Goal: Transaction & Acquisition: Purchase product/service

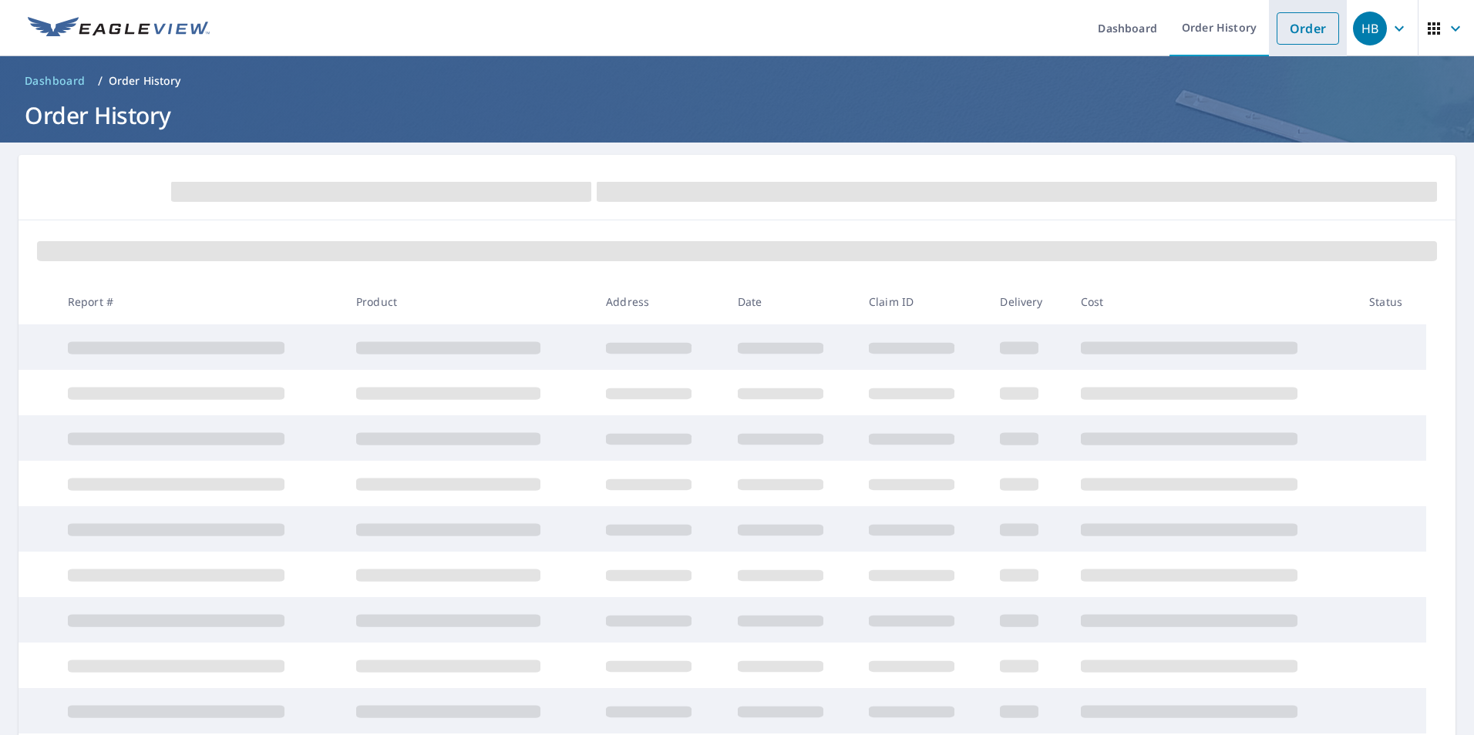
click at [1300, 32] on link "Order" at bounding box center [1308, 28] width 62 height 32
click at [1300, 29] on link "Order" at bounding box center [1308, 28] width 62 height 32
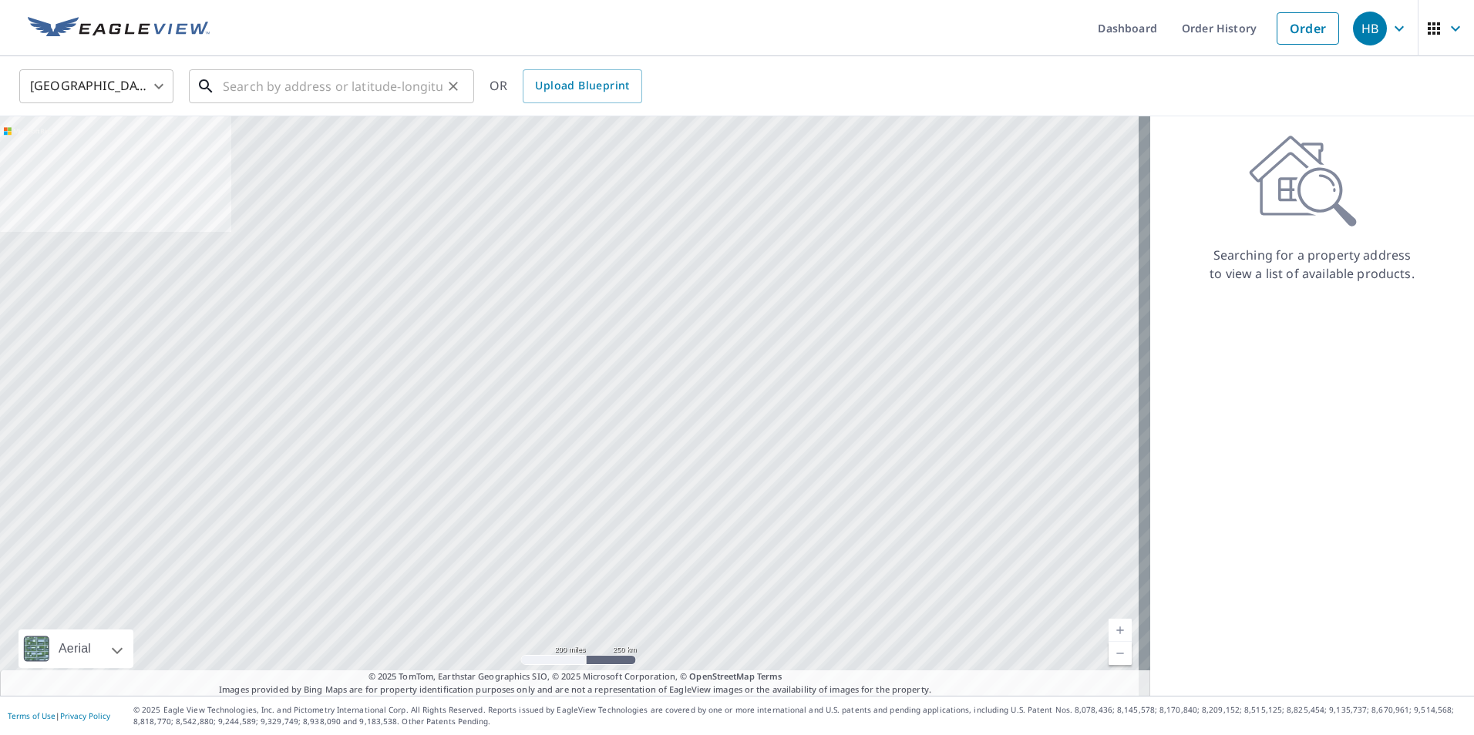
click at [274, 84] on input "text" at bounding box center [333, 86] width 220 height 43
paste input "[GEOGRAPHIC_DATA]"
type input "[GEOGRAPHIC_DATA]"
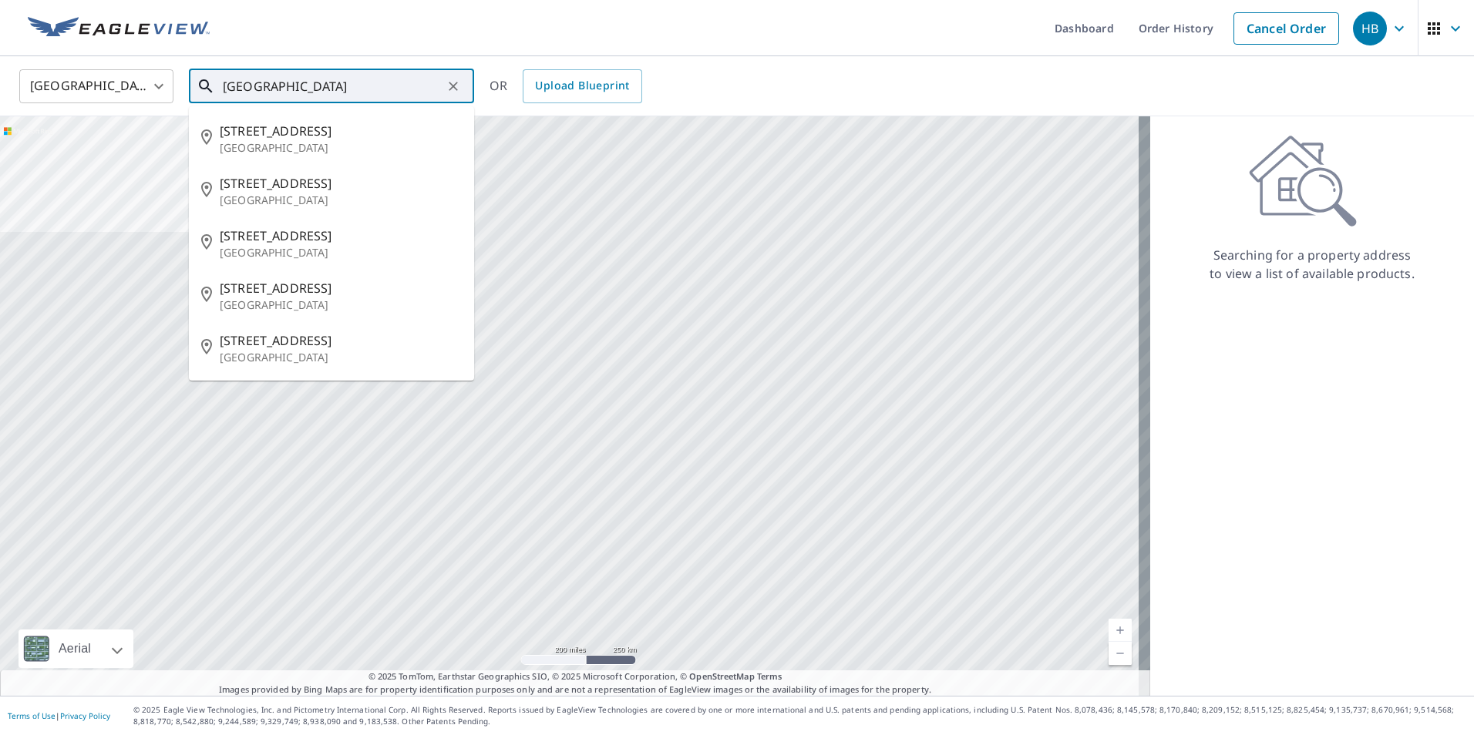
drag, startPoint x: 274, startPoint y: 84, endPoint x: 179, endPoint y: 84, distance: 95.6
click at [179, 84] on div "[GEOGRAPHIC_DATA] [GEOGRAPHIC_DATA] ​ [GEOGRAPHIC_DATA] ​ [STREET_ADDRESS][GEOG…" at bounding box center [732, 86] width 1448 height 36
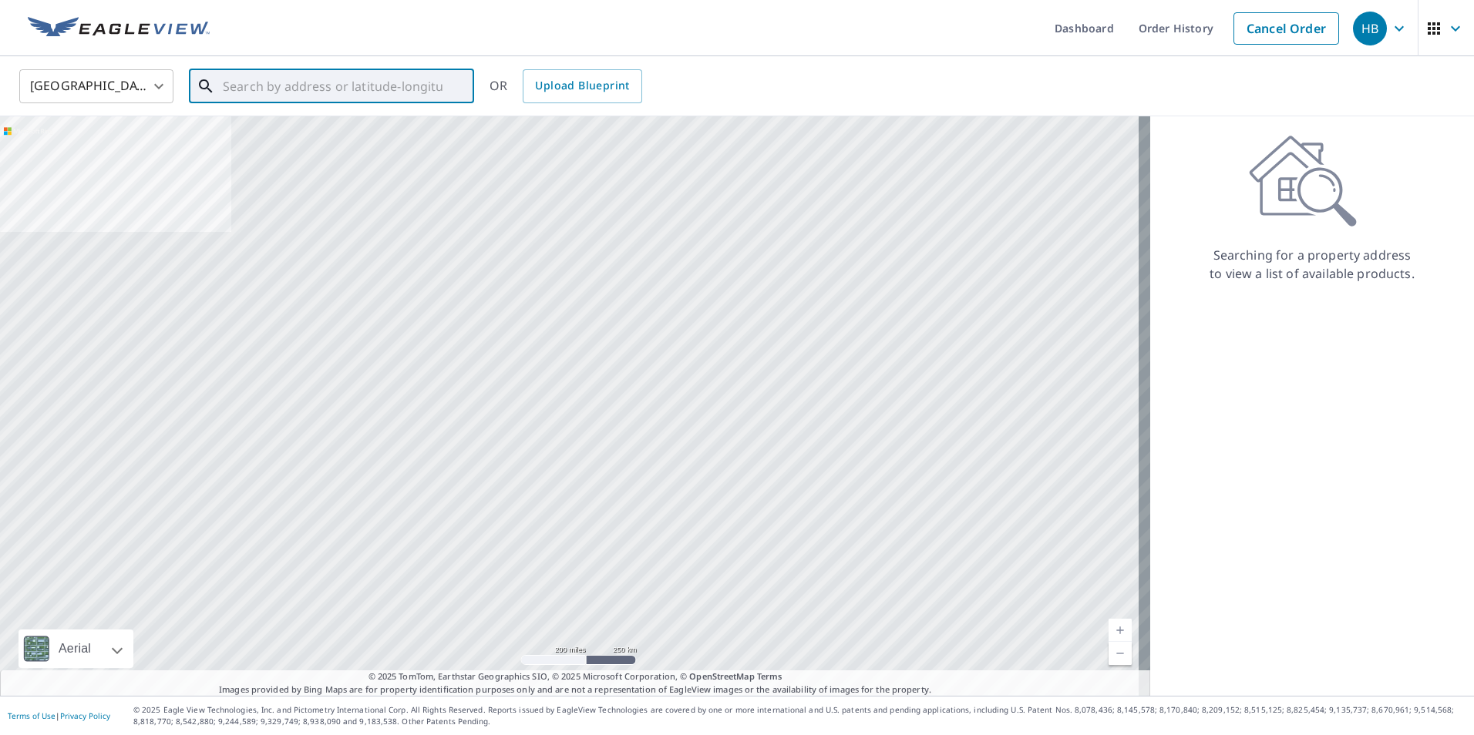
paste input "[STREET_ADDRESS]"
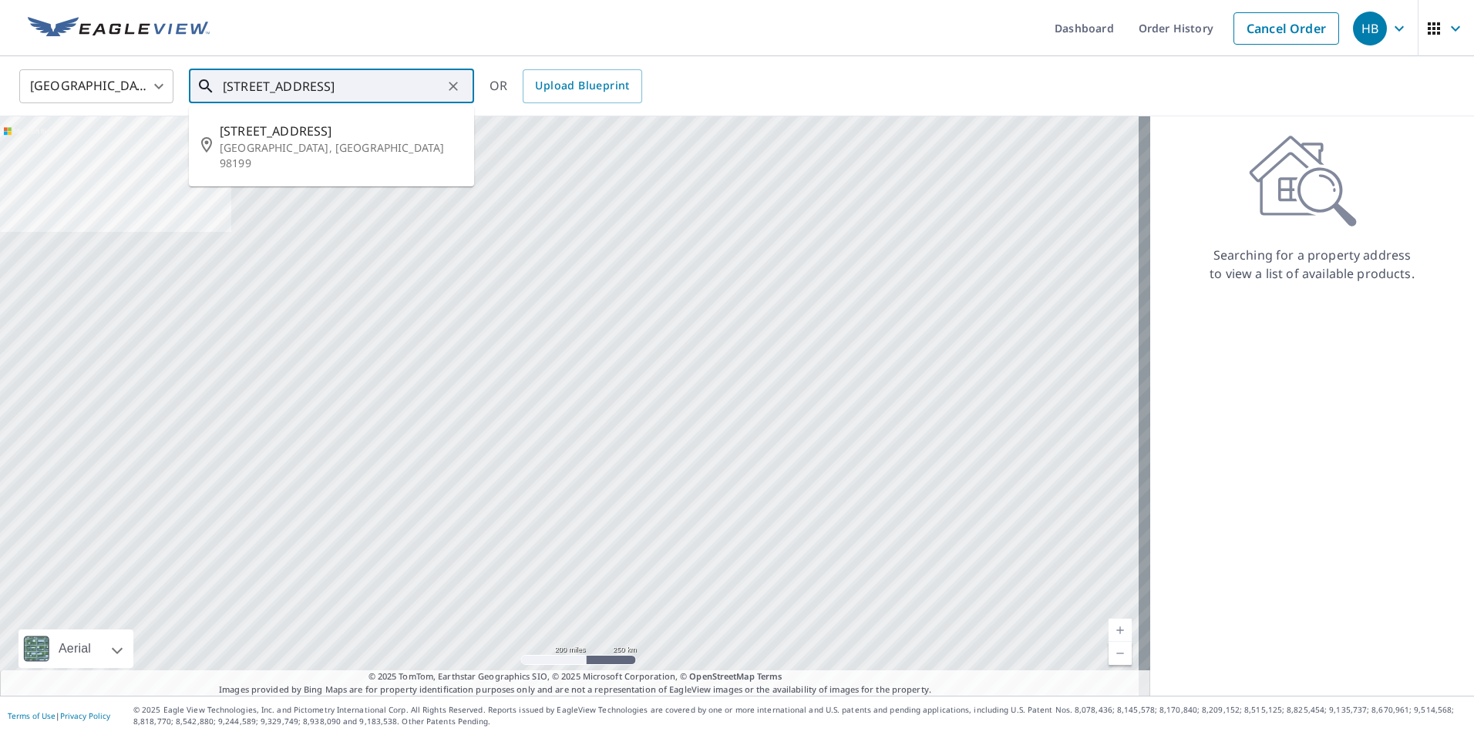
click at [328, 88] on input "[STREET_ADDRESS]" at bounding box center [333, 86] width 220 height 43
click at [276, 147] on p "[GEOGRAPHIC_DATA], [GEOGRAPHIC_DATA] 98199" at bounding box center [341, 155] width 242 height 31
type input "[STREET_ADDRESS]"
drag, startPoint x: 432, startPoint y: 86, endPoint x: 188, endPoint y: 80, distance: 243.6
click at [188, 80] on div "[GEOGRAPHIC_DATA] [GEOGRAPHIC_DATA] ​ [STREET_ADDRESS] ​ [STREET_ADDRESS] OR Up…" at bounding box center [732, 86] width 1448 height 36
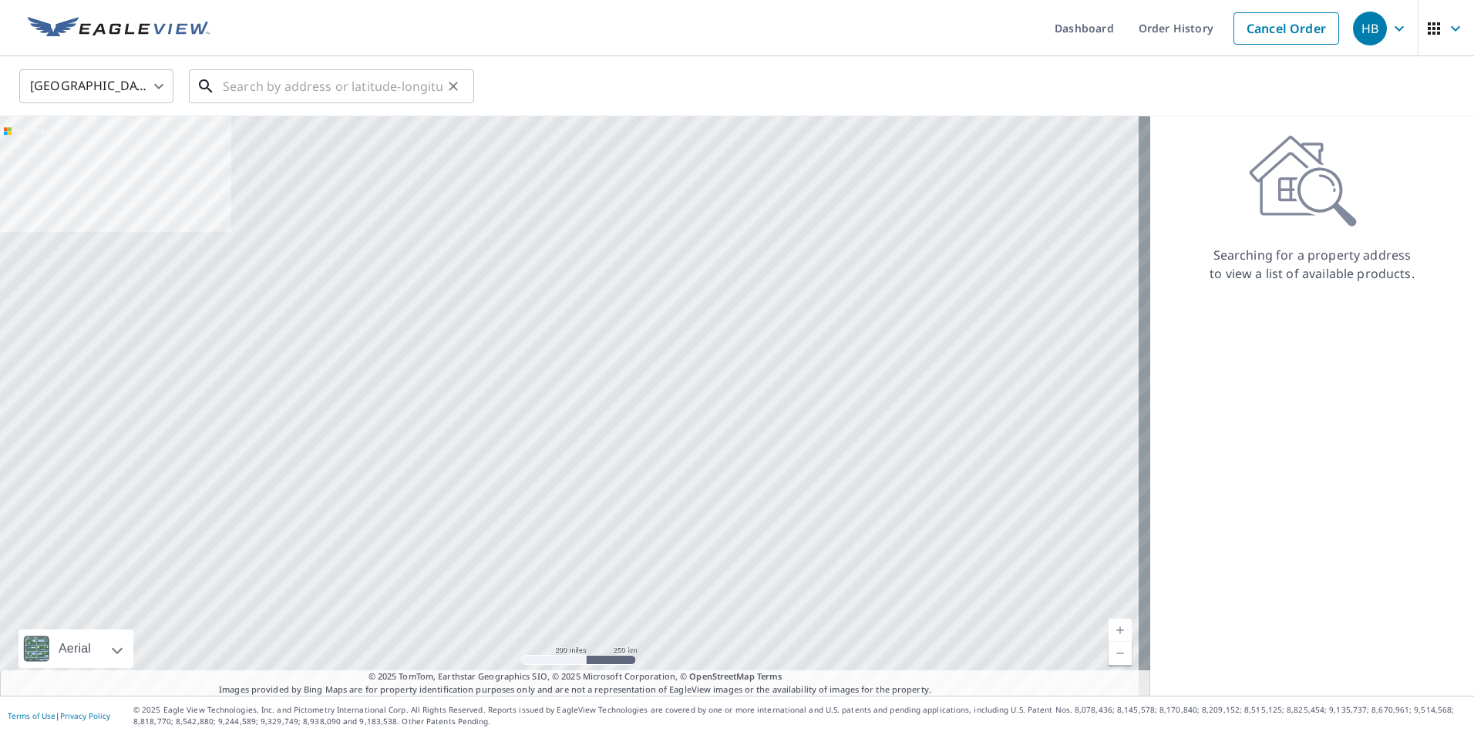
click at [264, 86] on input "text" at bounding box center [333, 86] width 220 height 43
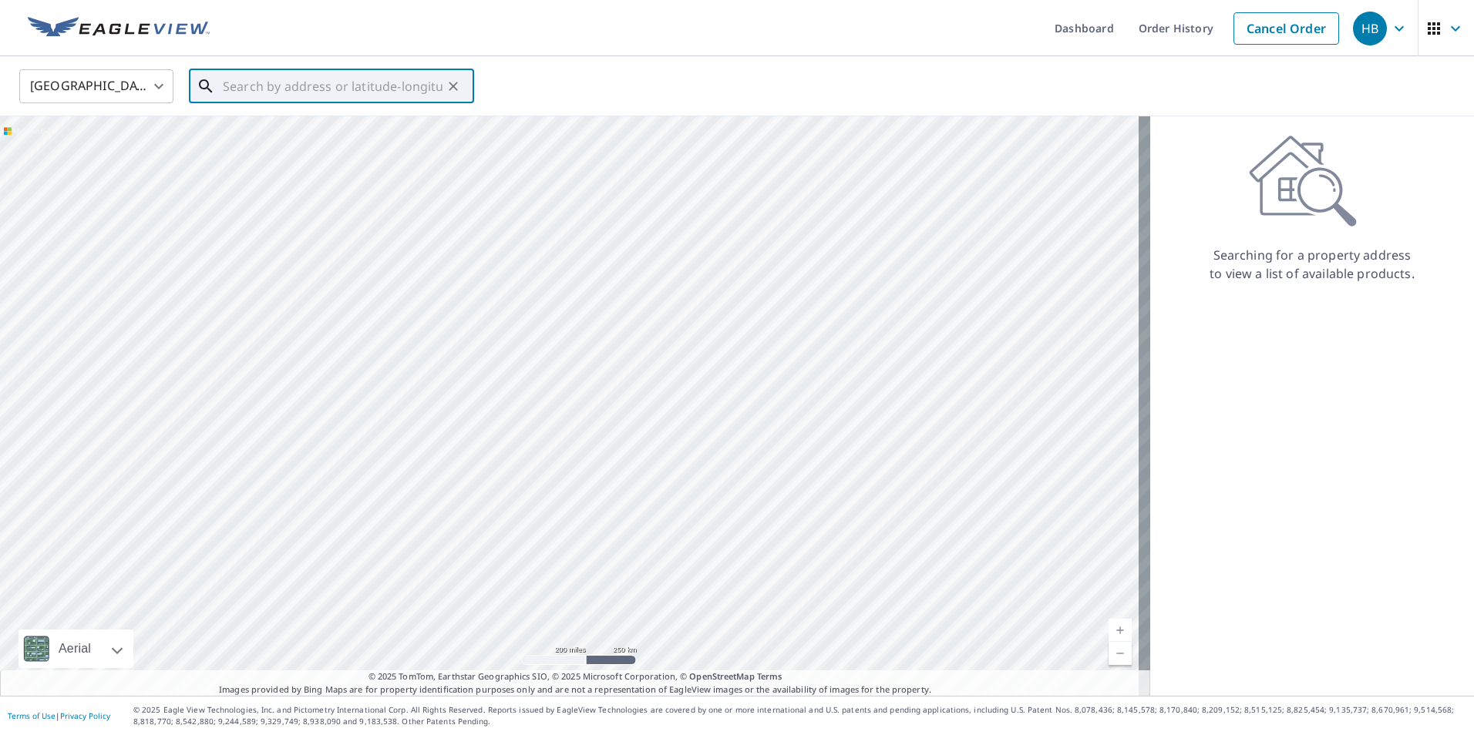
paste input "[STREET_ADDRESS]"
click at [267, 146] on p "[GEOGRAPHIC_DATA], [GEOGRAPHIC_DATA] 98199" at bounding box center [341, 155] width 242 height 31
type input "[STREET_ADDRESS]"
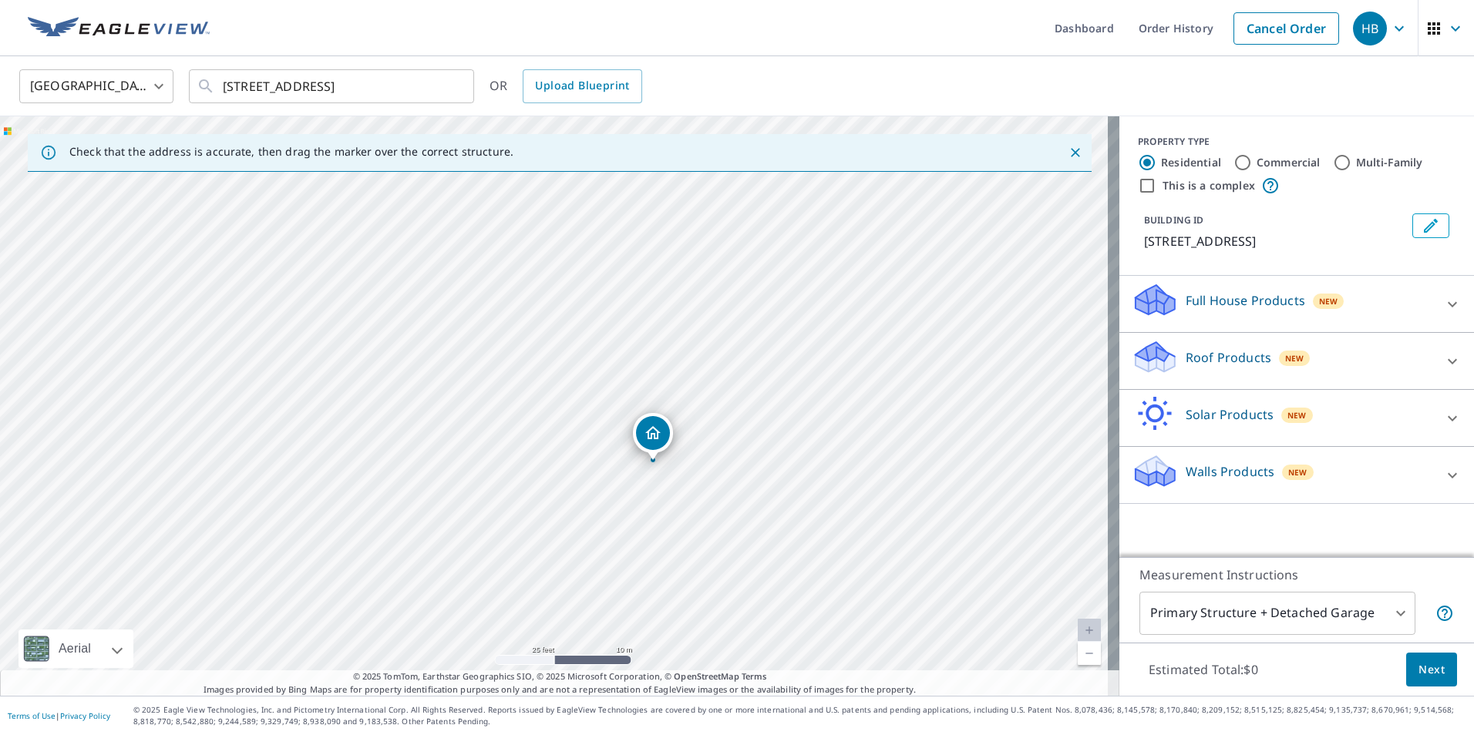
drag, startPoint x: 358, startPoint y: 394, endPoint x: 940, endPoint y: 376, distance: 583.0
click at [940, 376] on div "[STREET_ADDRESS]" at bounding box center [559, 406] width 1119 height 580
drag, startPoint x: 779, startPoint y: 466, endPoint x: 669, endPoint y: 383, distance: 137.1
click at [669, 383] on div "[STREET_ADDRESS]" at bounding box center [559, 406] width 1119 height 580
click at [1443, 362] on icon at bounding box center [1452, 361] width 19 height 19
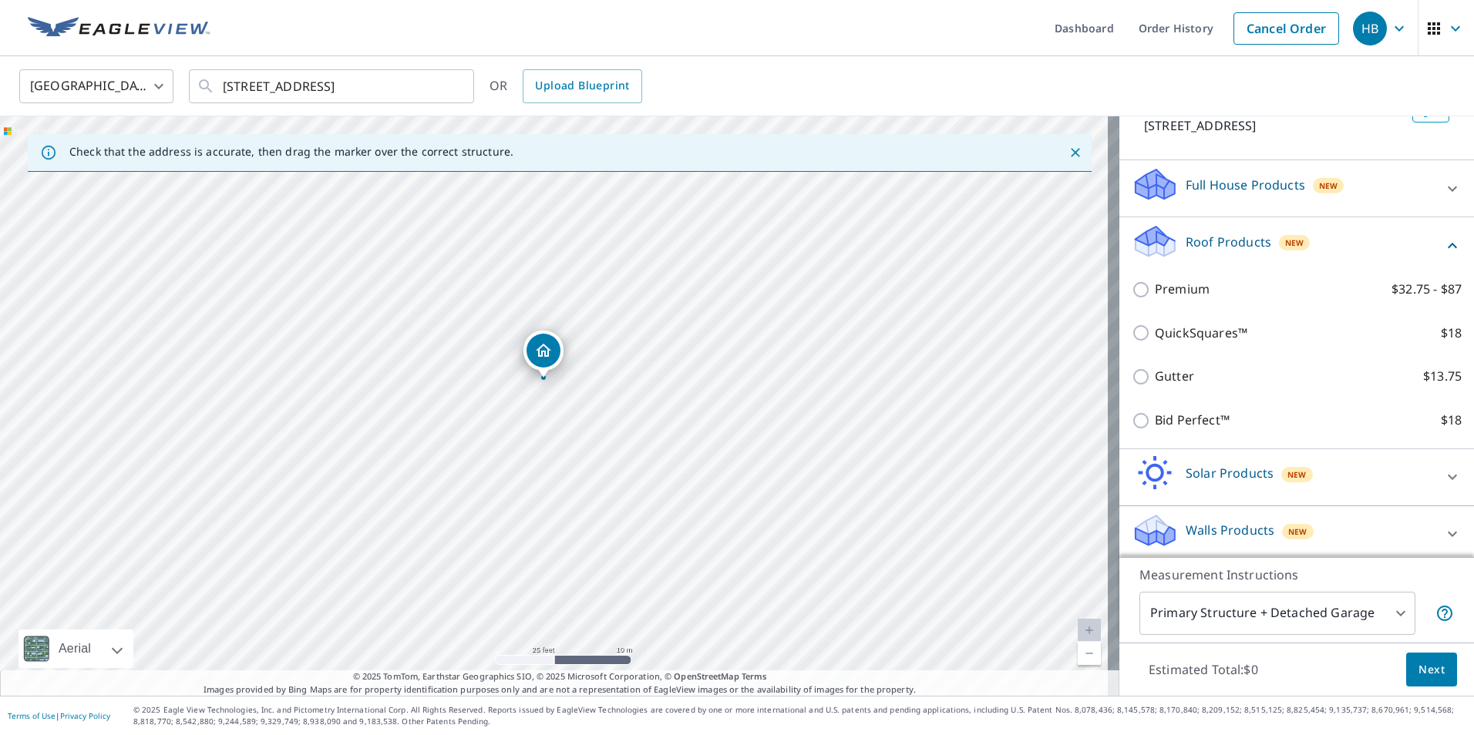
scroll to position [122, 0]
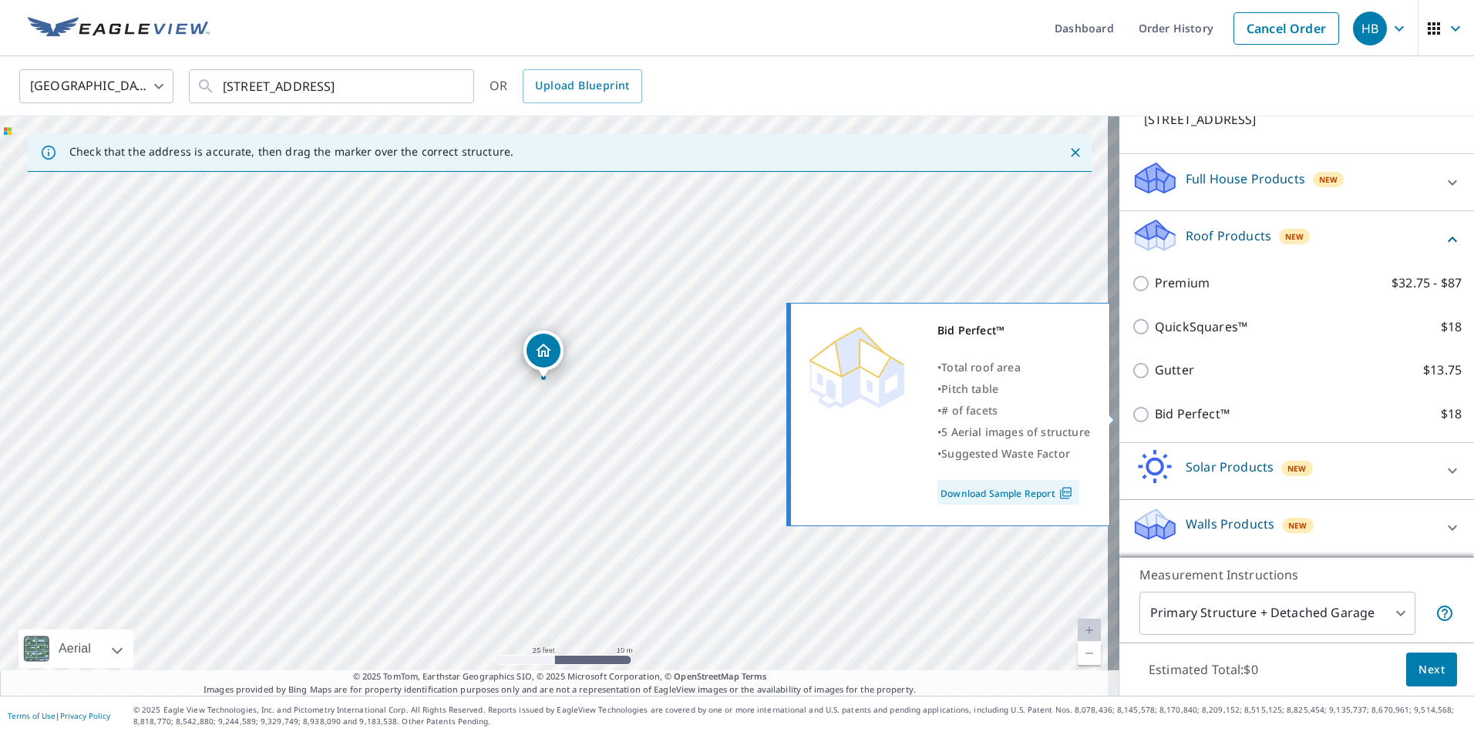
click at [1132, 413] on input "Bid Perfect™ $18" at bounding box center [1143, 414] width 23 height 19
checkbox input "true"
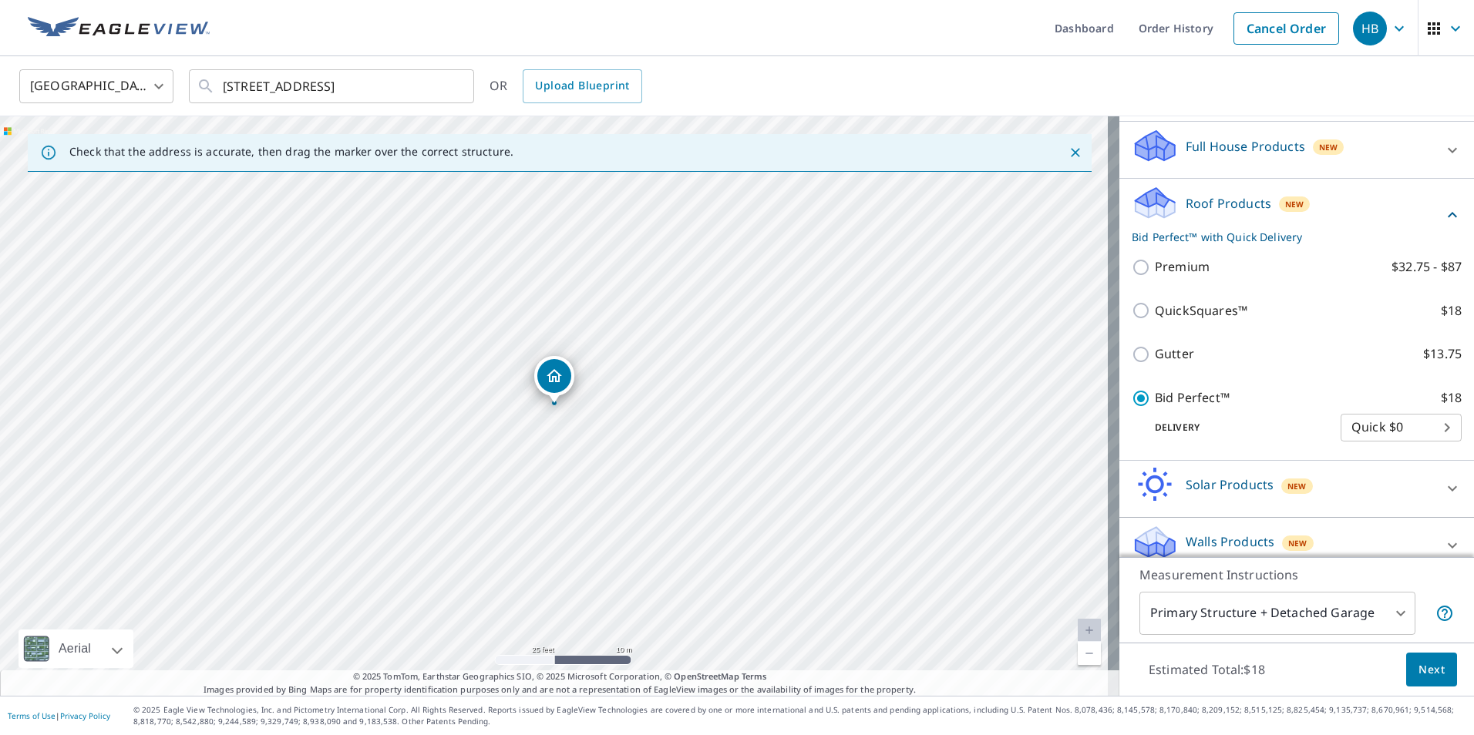
scroll to position [172, 0]
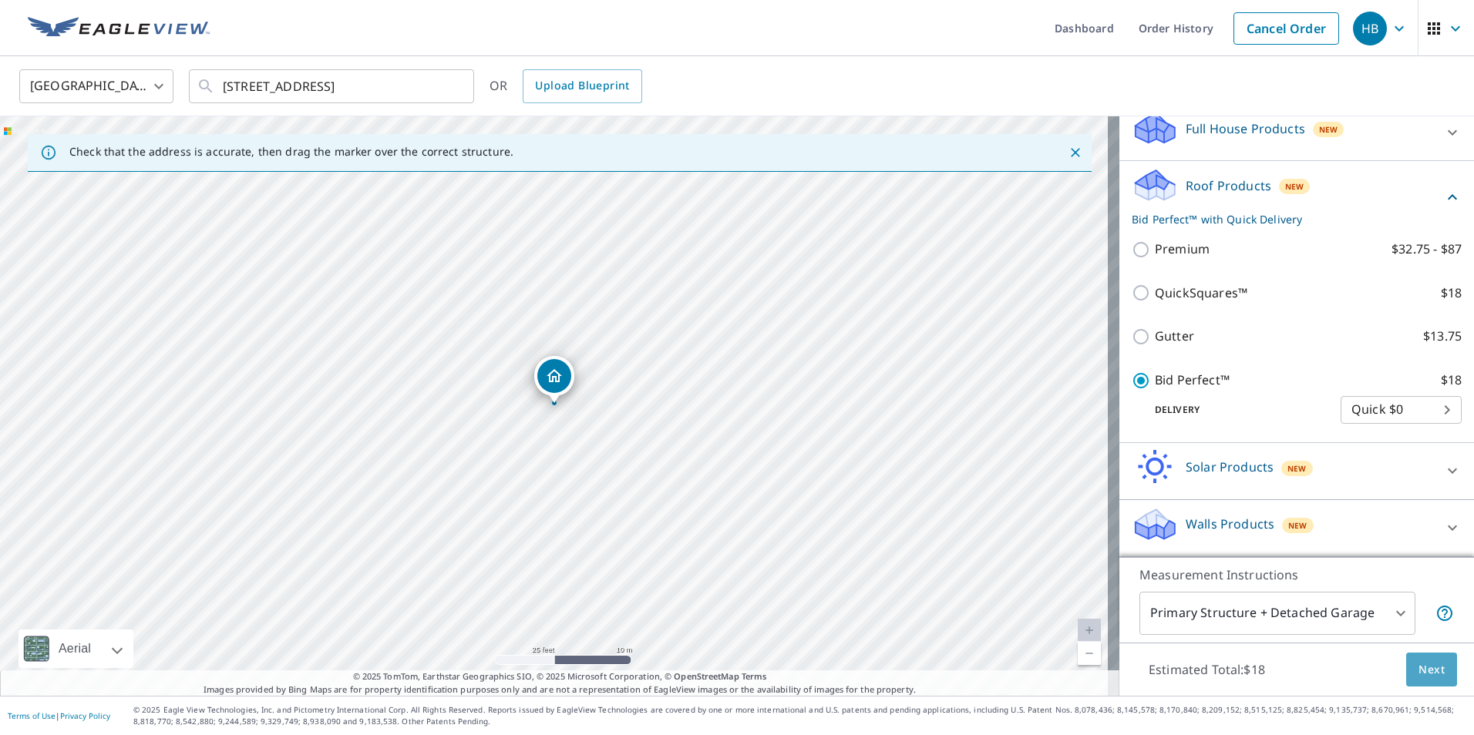
click at [1419, 663] on span "Next" at bounding box center [1431, 670] width 26 height 19
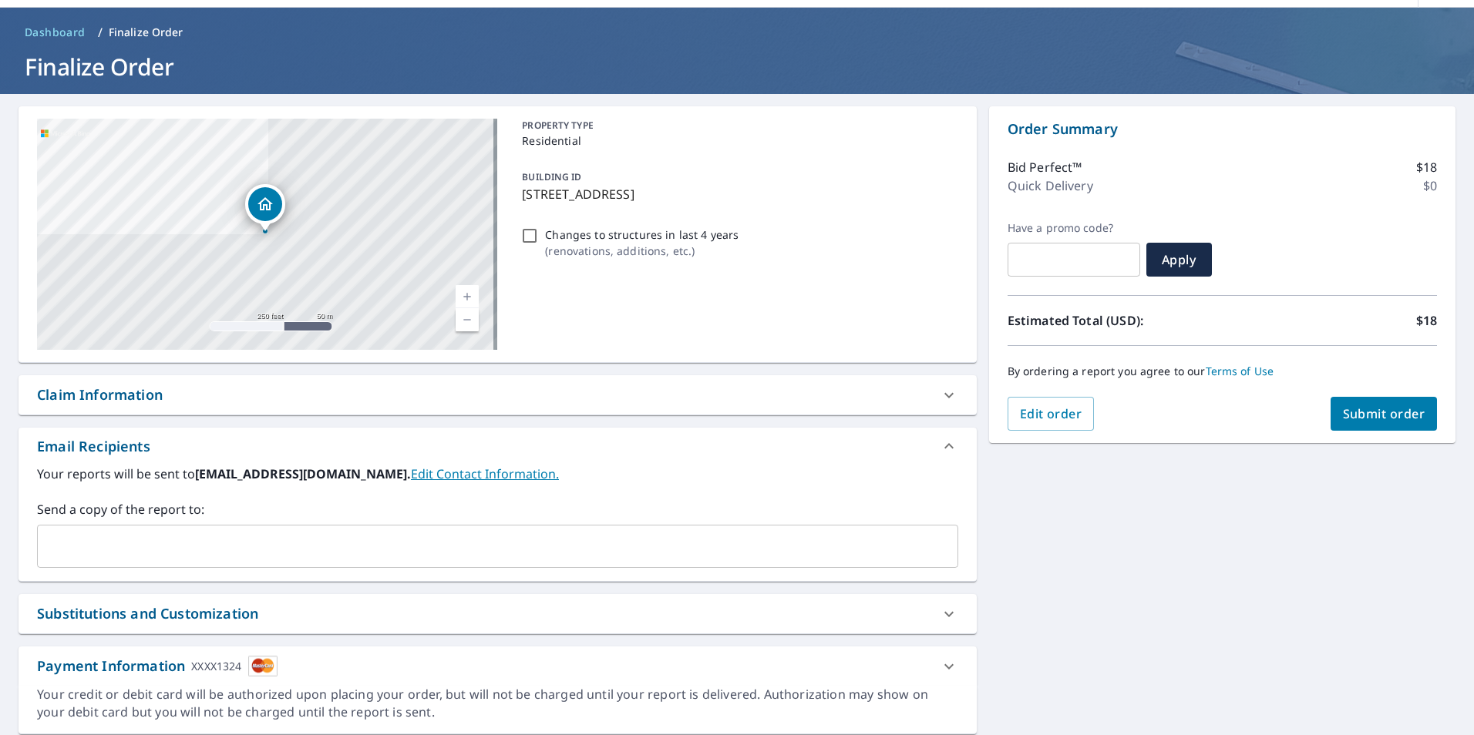
scroll to position [99, 0]
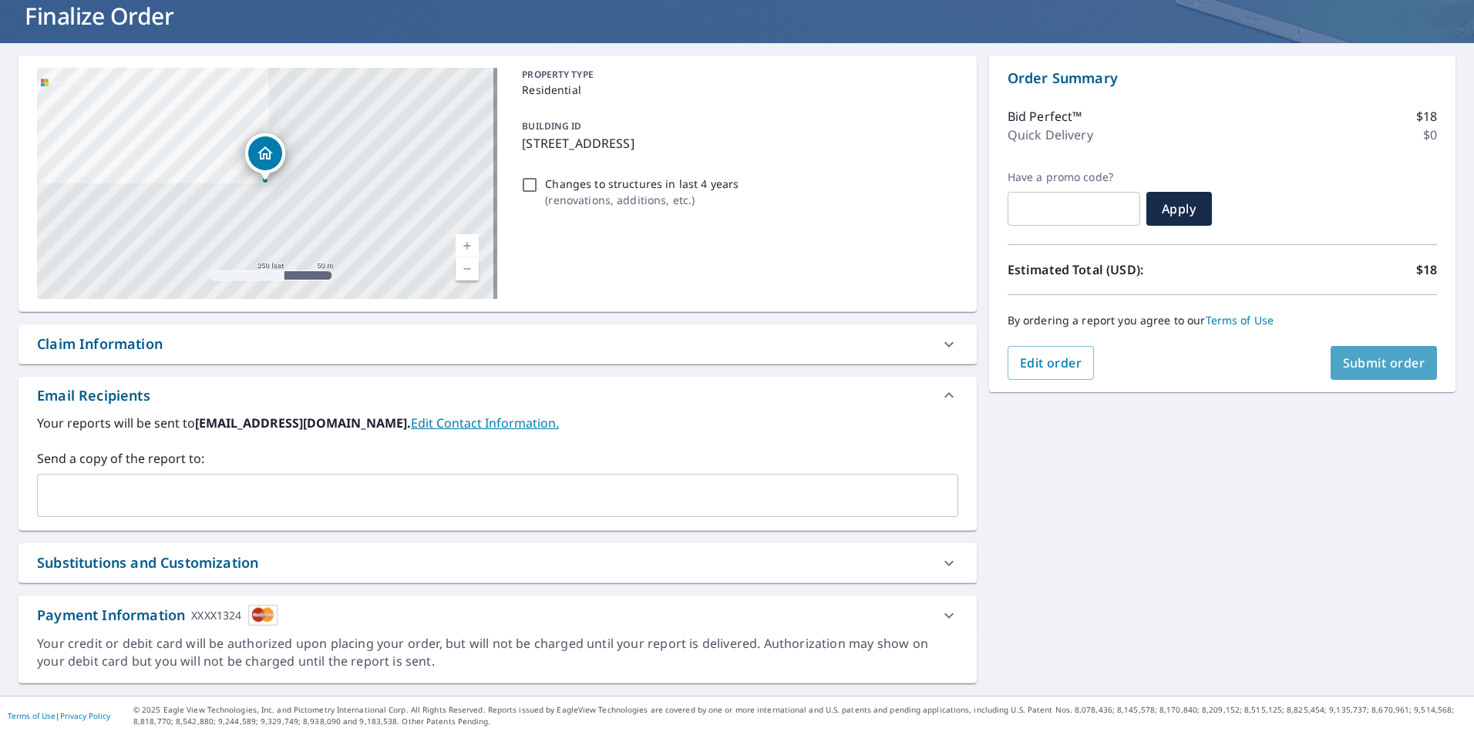
click at [1373, 366] on span "Submit order" at bounding box center [1384, 363] width 82 height 17
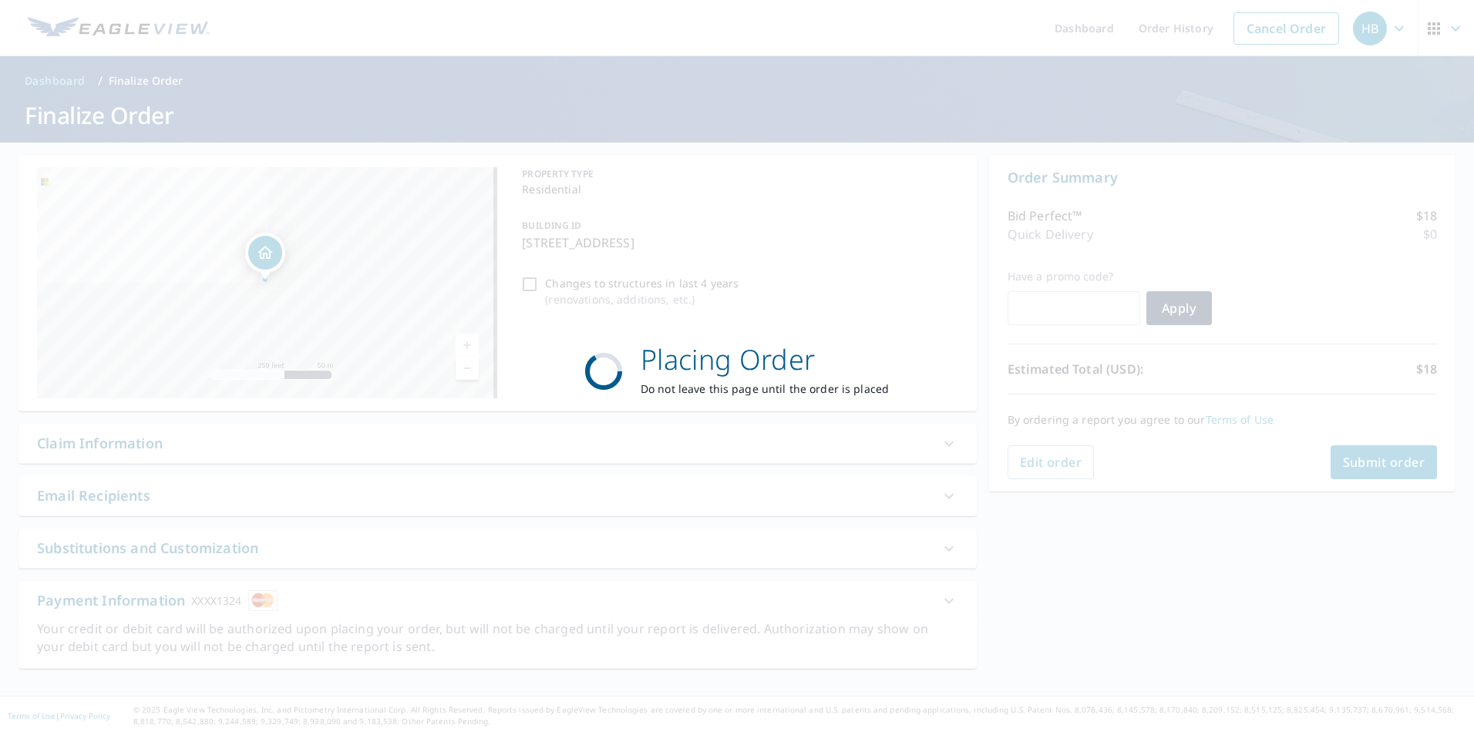
scroll to position [0, 0]
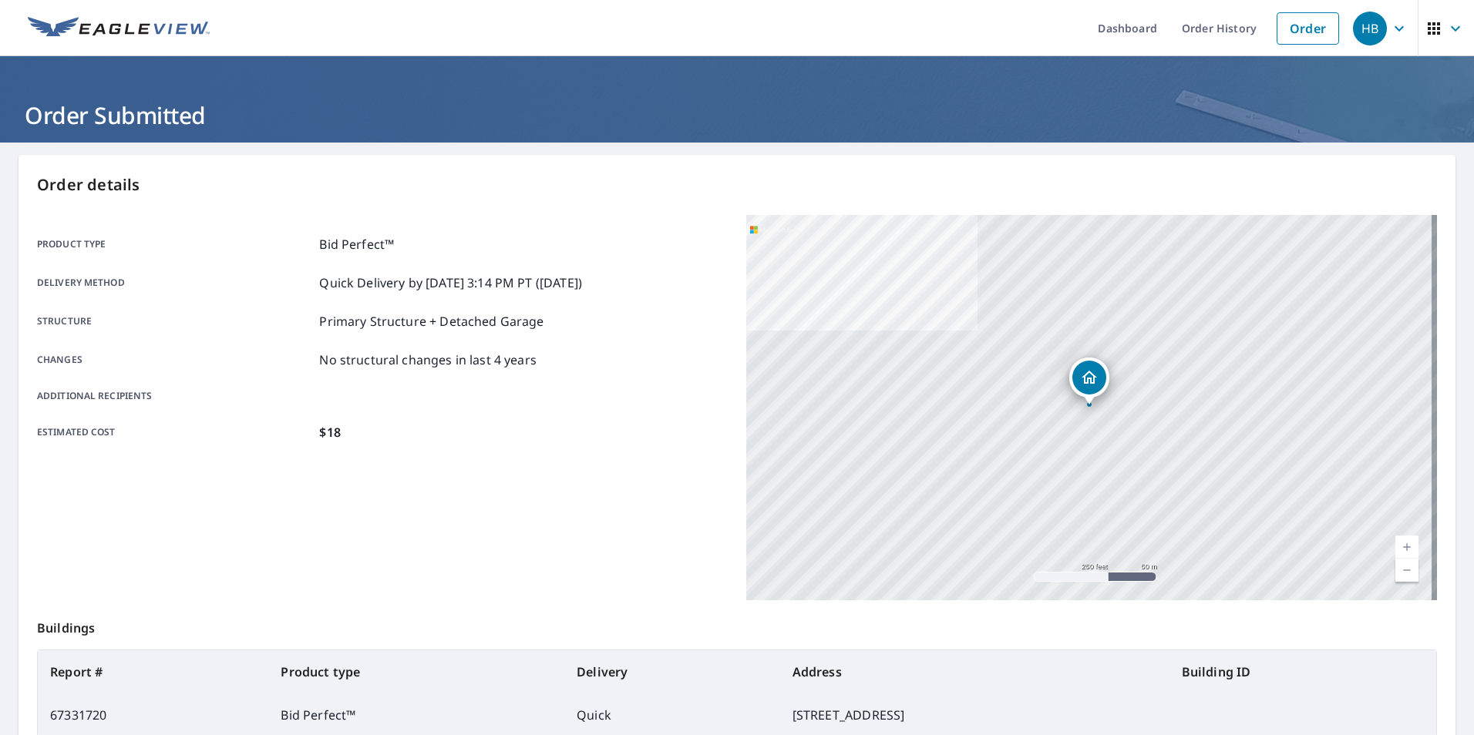
scroll to position [172, 0]
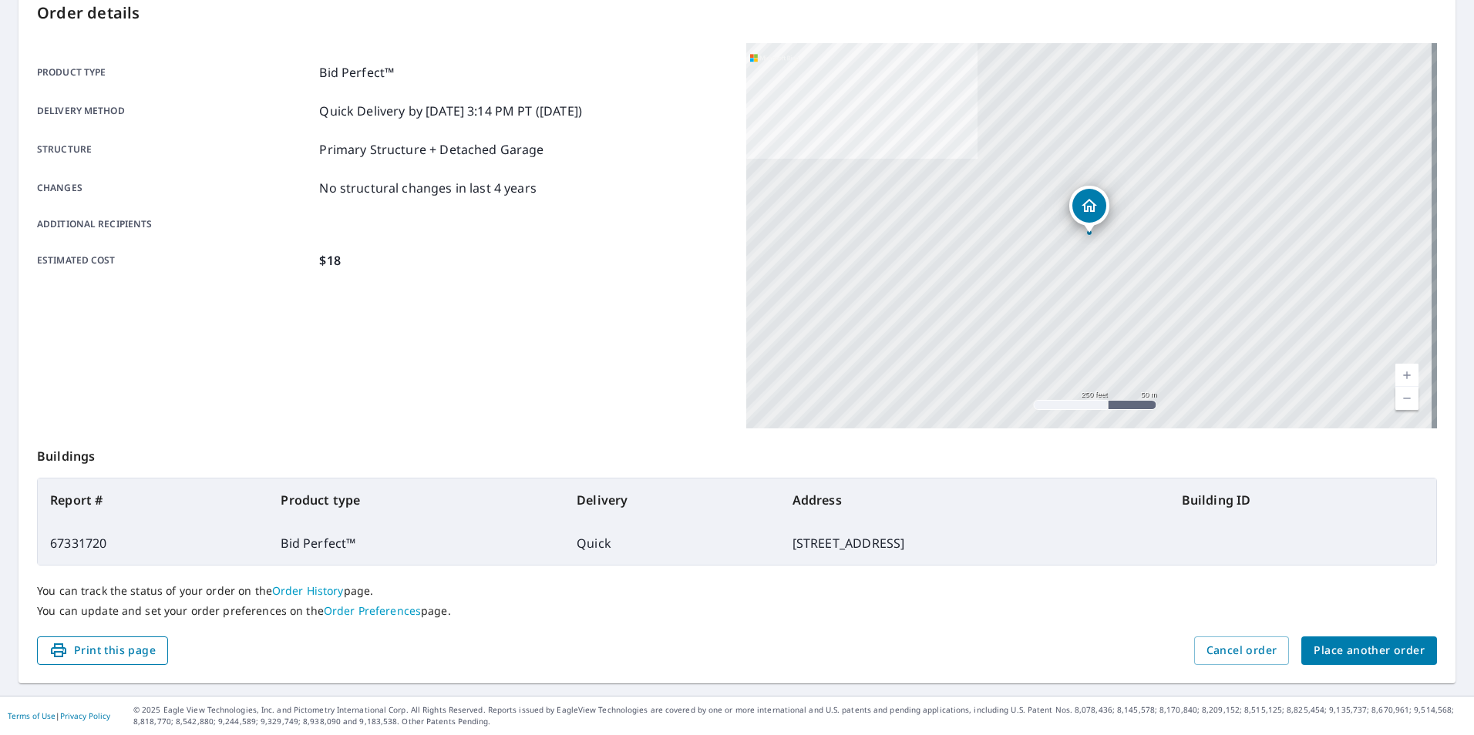
click at [94, 647] on span "Print this page" at bounding box center [102, 650] width 106 height 19
